Goal: Obtain resource: Obtain resource

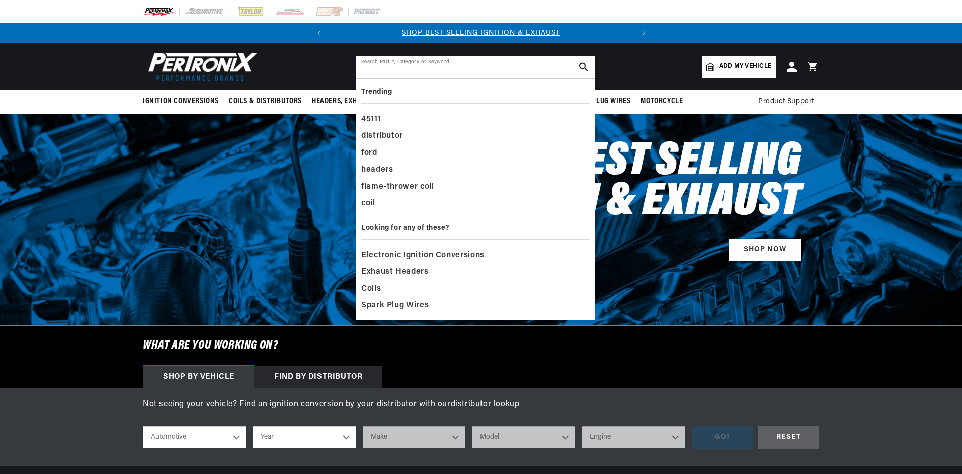
click at [469, 69] on input "text" at bounding box center [475, 67] width 239 height 22
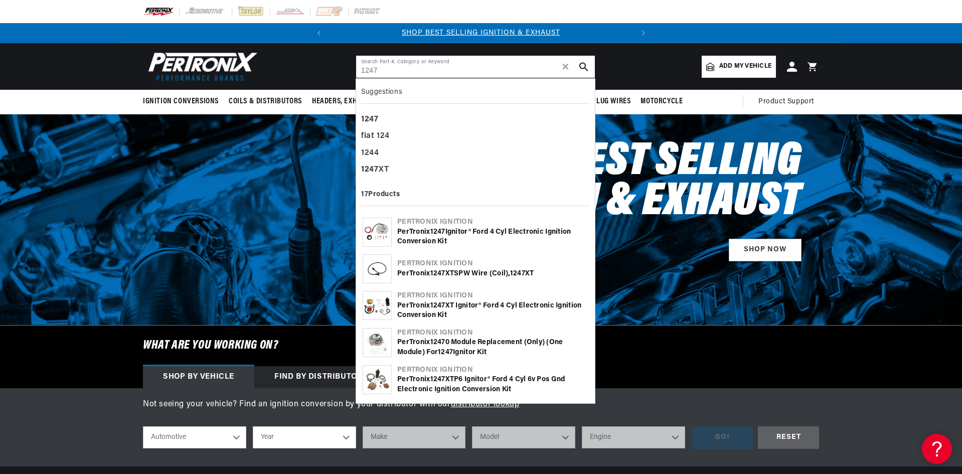
type input "1247"
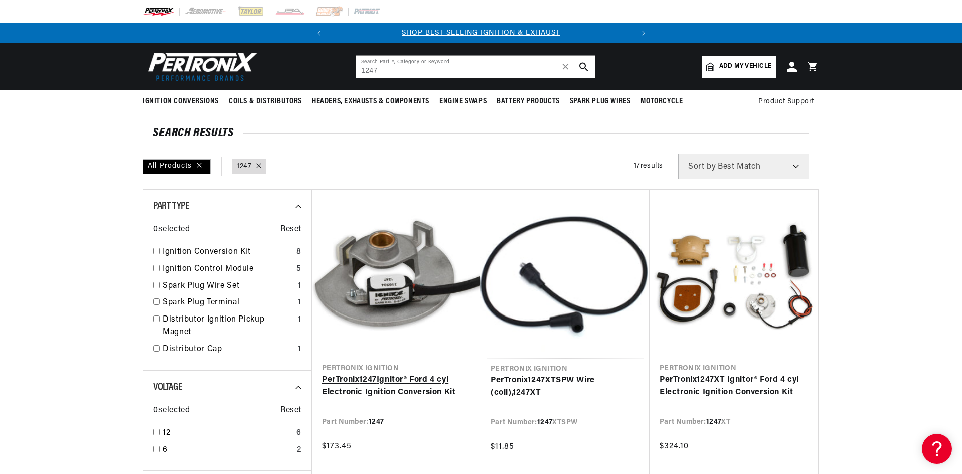
click at [428, 382] on link "PerTronix 1247 Ignitor® Ford 4 cyl Electronic Ignition Conversion Kit" at bounding box center [396, 386] width 148 height 26
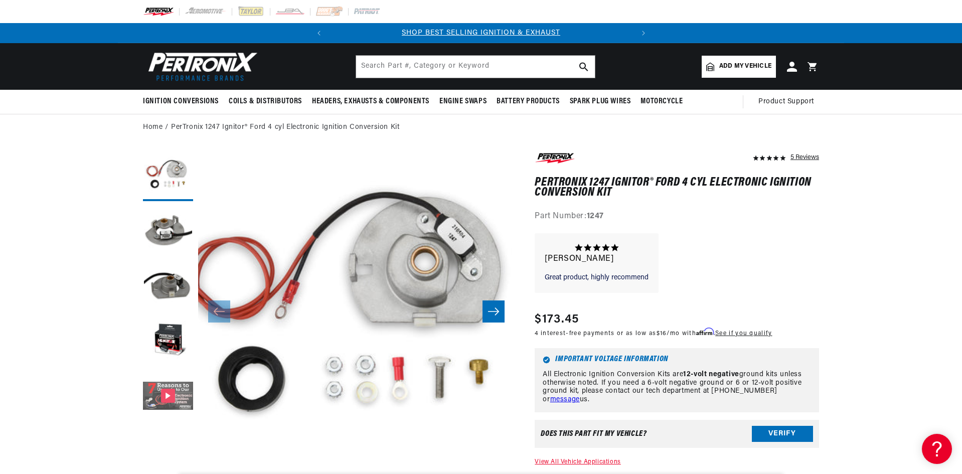
click at [164, 393] on button "Gallery Viewer" at bounding box center [168, 396] width 50 height 50
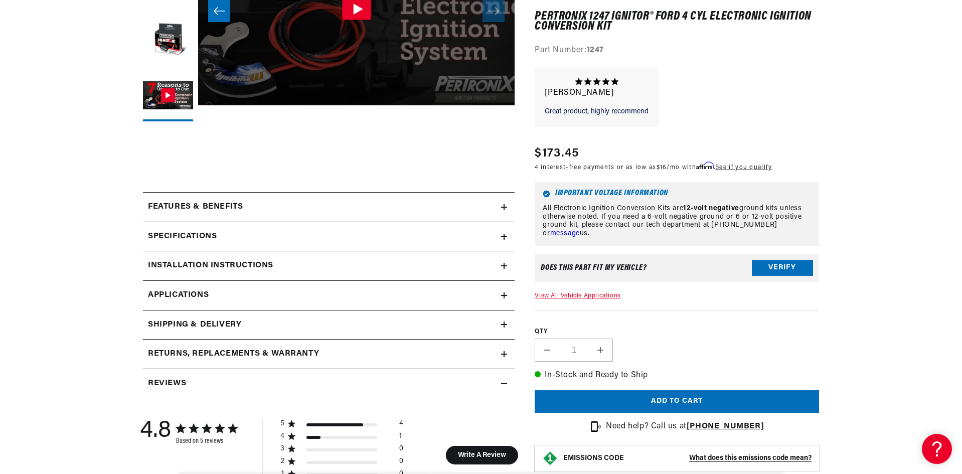
scroll to position [301, 0]
click at [188, 264] on h2 "Installation instructions" at bounding box center [210, 265] width 125 height 13
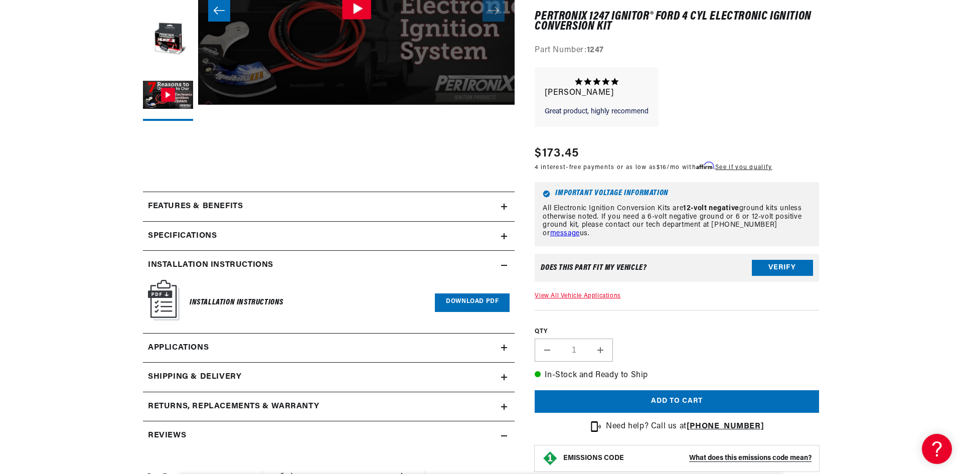
click at [487, 301] on link "Download PDF" at bounding box center [472, 302] width 75 height 19
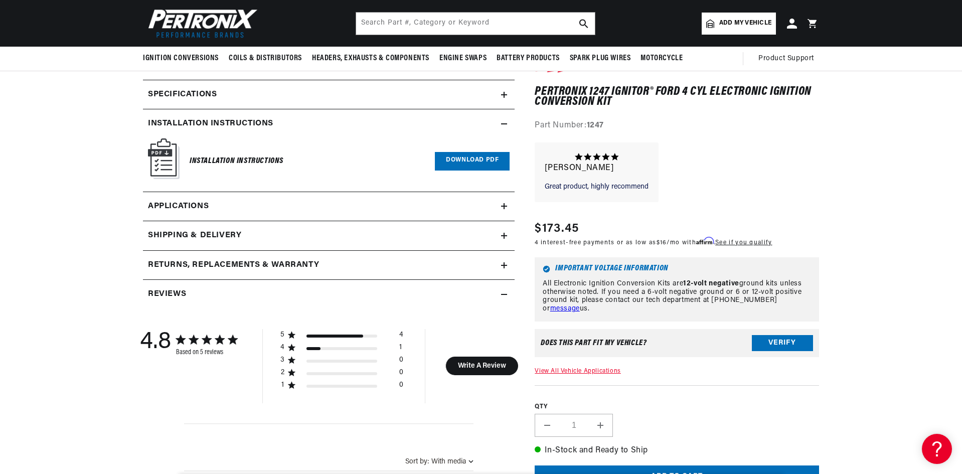
scroll to position [351, 0]
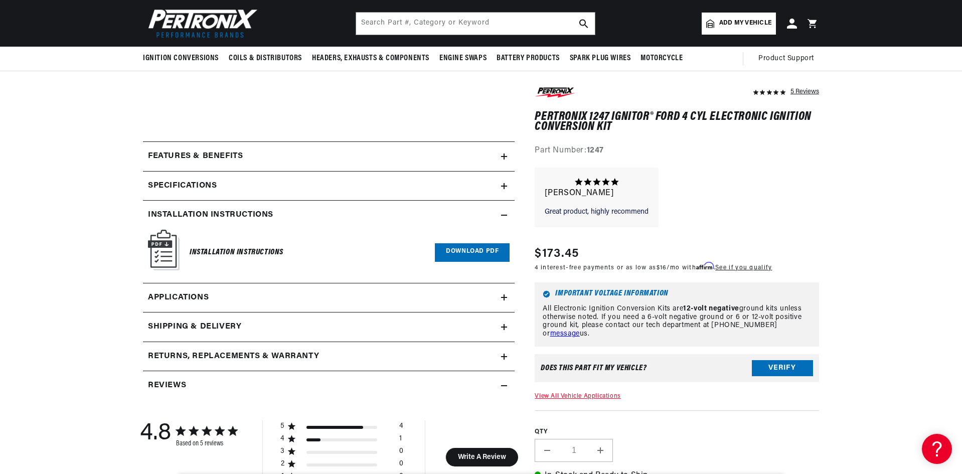
click at [482, 249] on link "Download PDF" at bounding box center [472, 252] width 75 height 19
